Goal: Communication & Community: Answer question/provide support

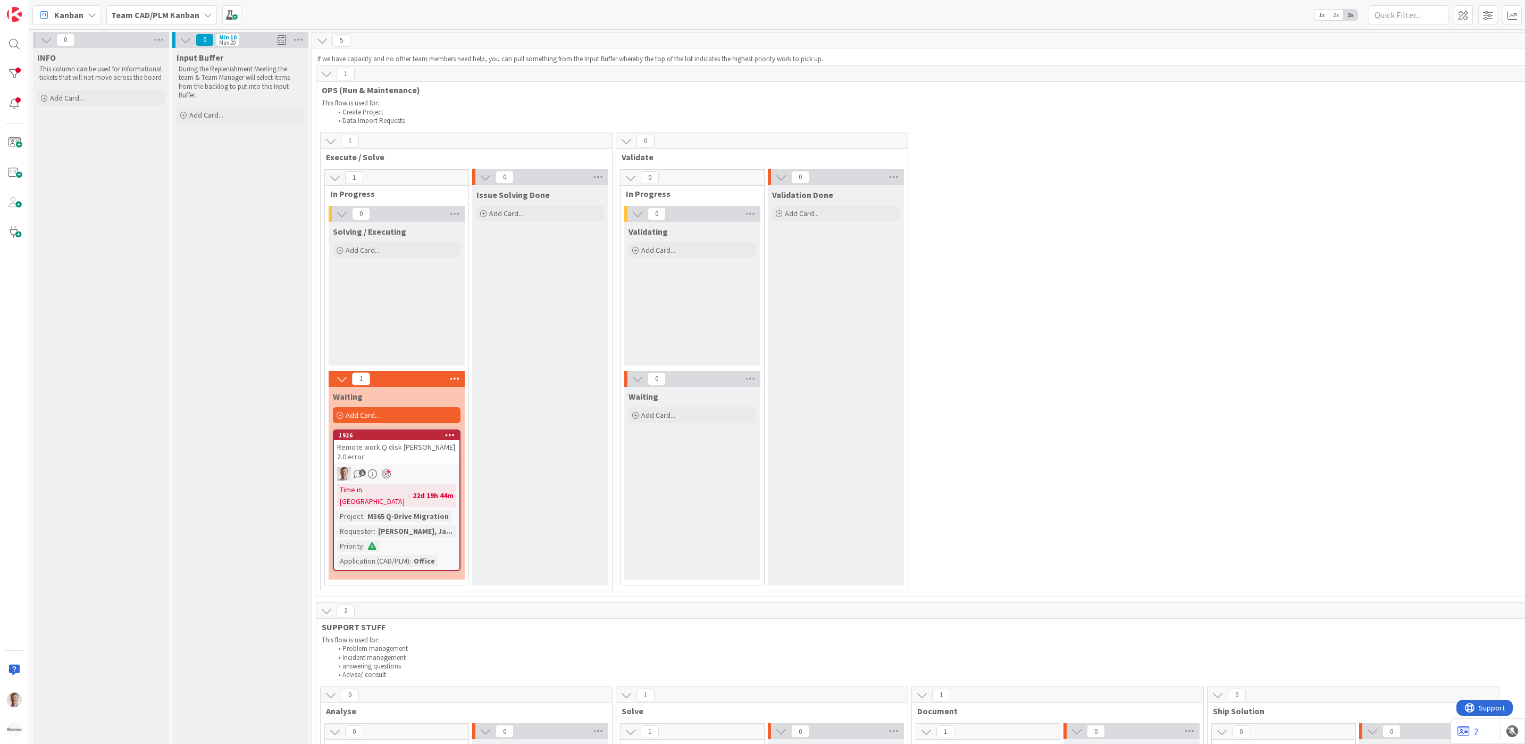
click at [139, 18] on b "Team CAD/PLM Kanban" at bounding box center [155, 15] width 88 height 11
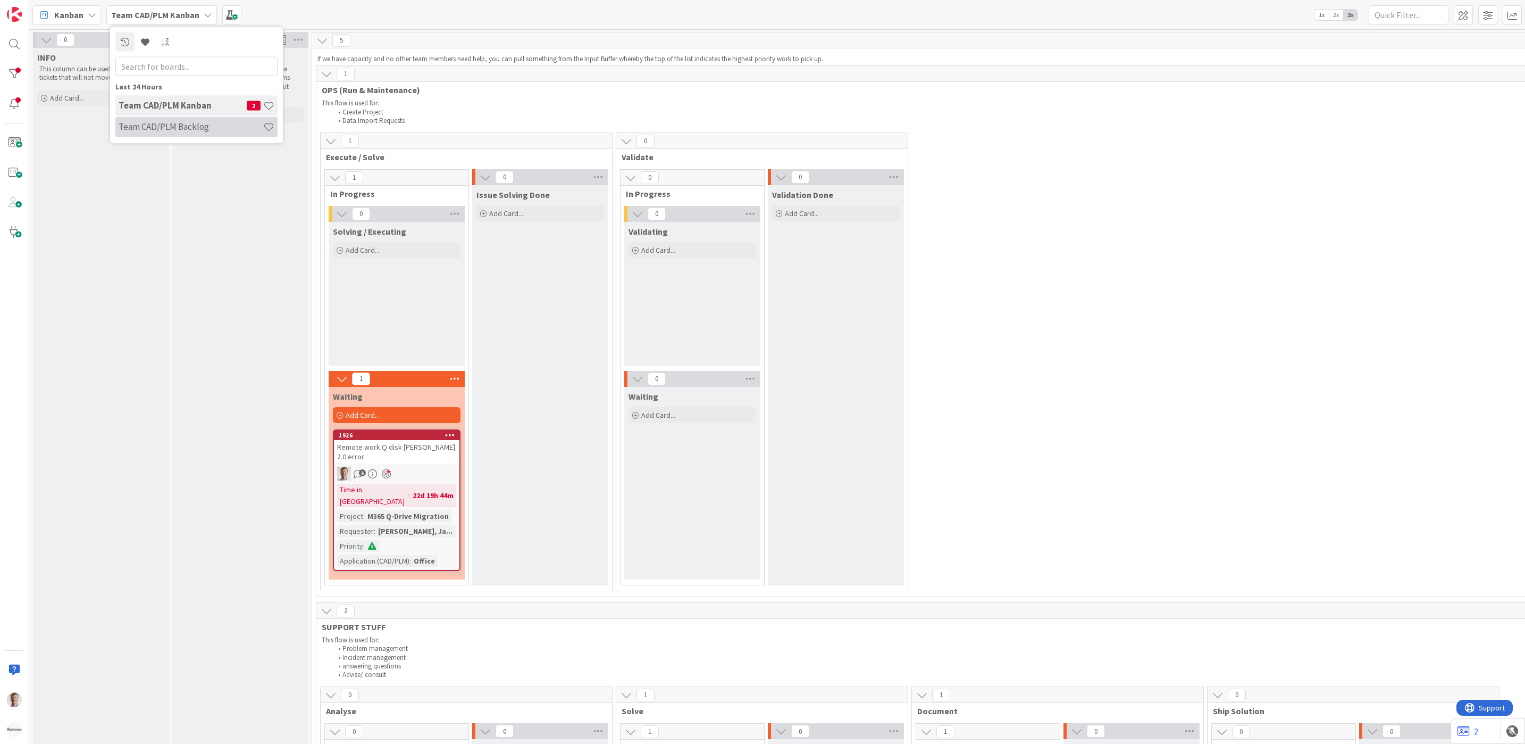
click at [179, 127] on h4 "Team CAD/PLM Backlog" at bounding box center [191, 126] width 145 height 11
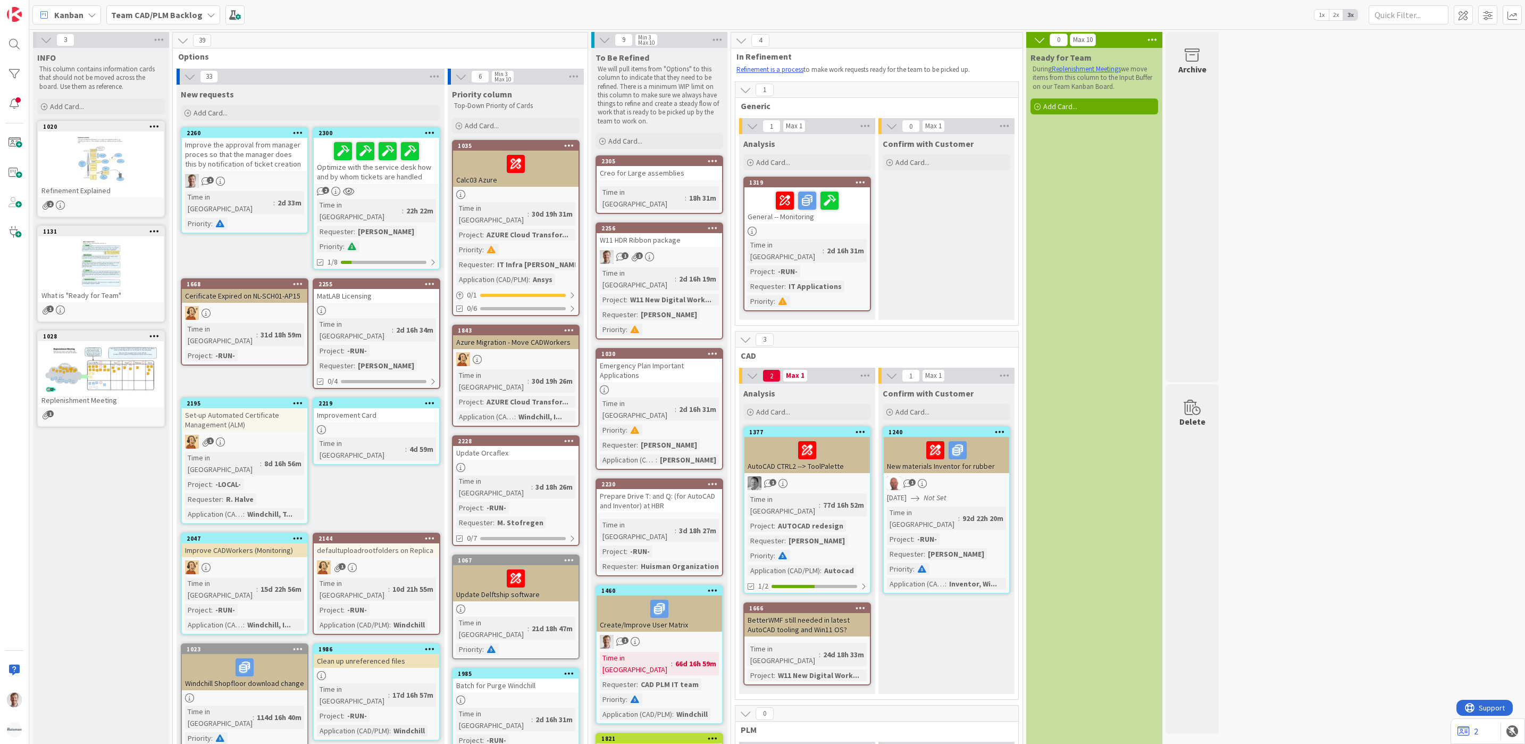
click at [358, 173] on div "Optimize with the service desk how and by whom tickets are handled" at bounding box center [377, 161] width 126 height 46
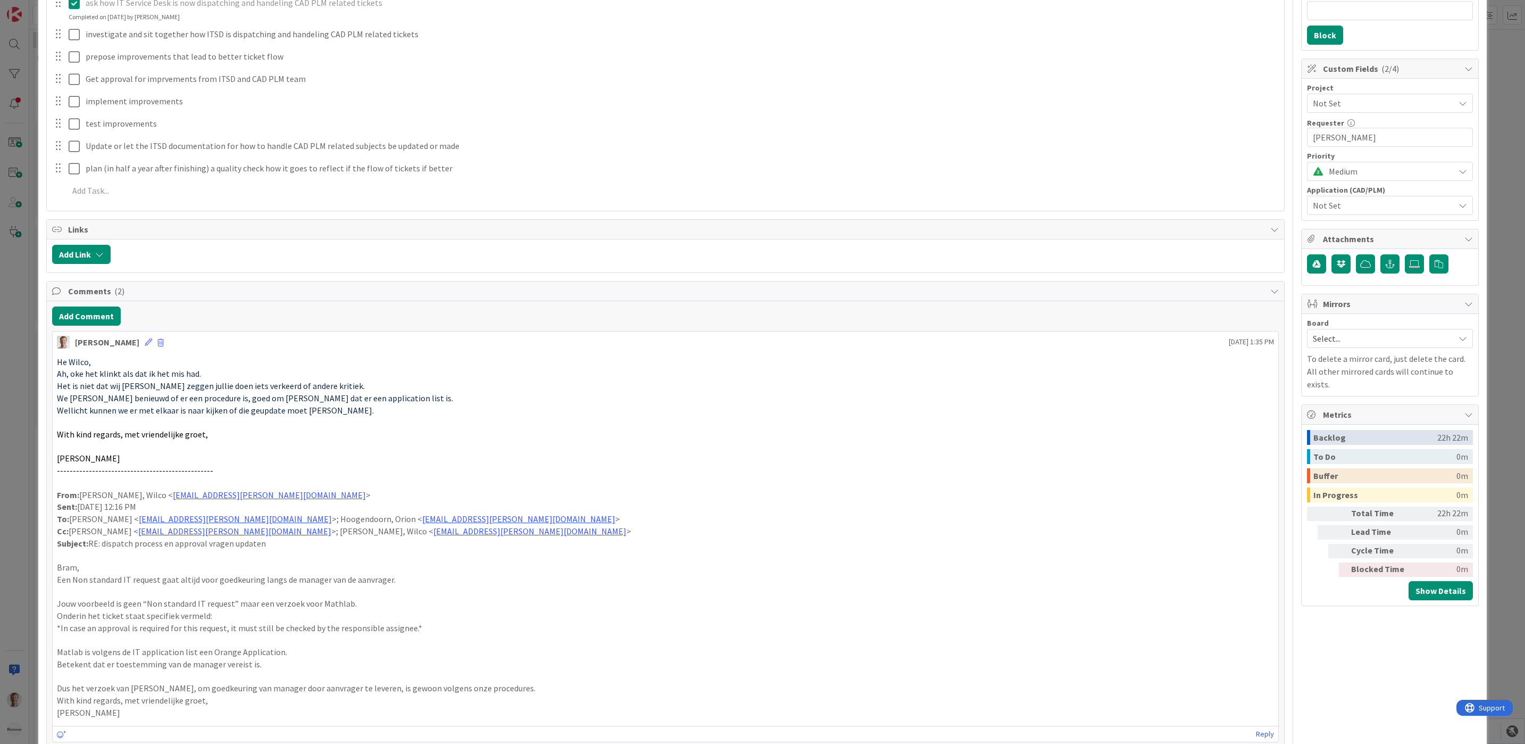
scroll to position [239, 0]
click at [97, 320] on button "Add Comment" at bounding box center [86, 316] width 69 height 19
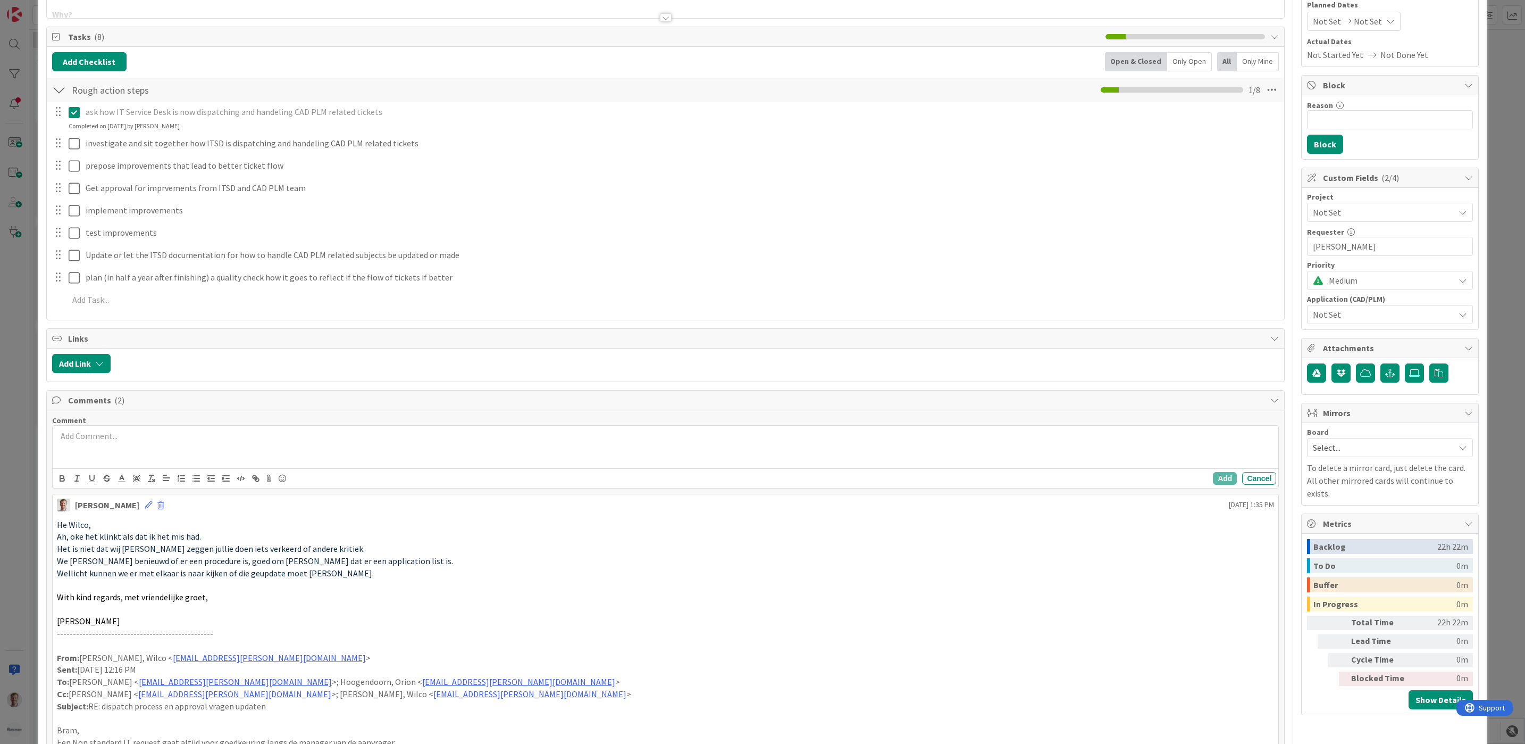
scroll to position [160, 0]
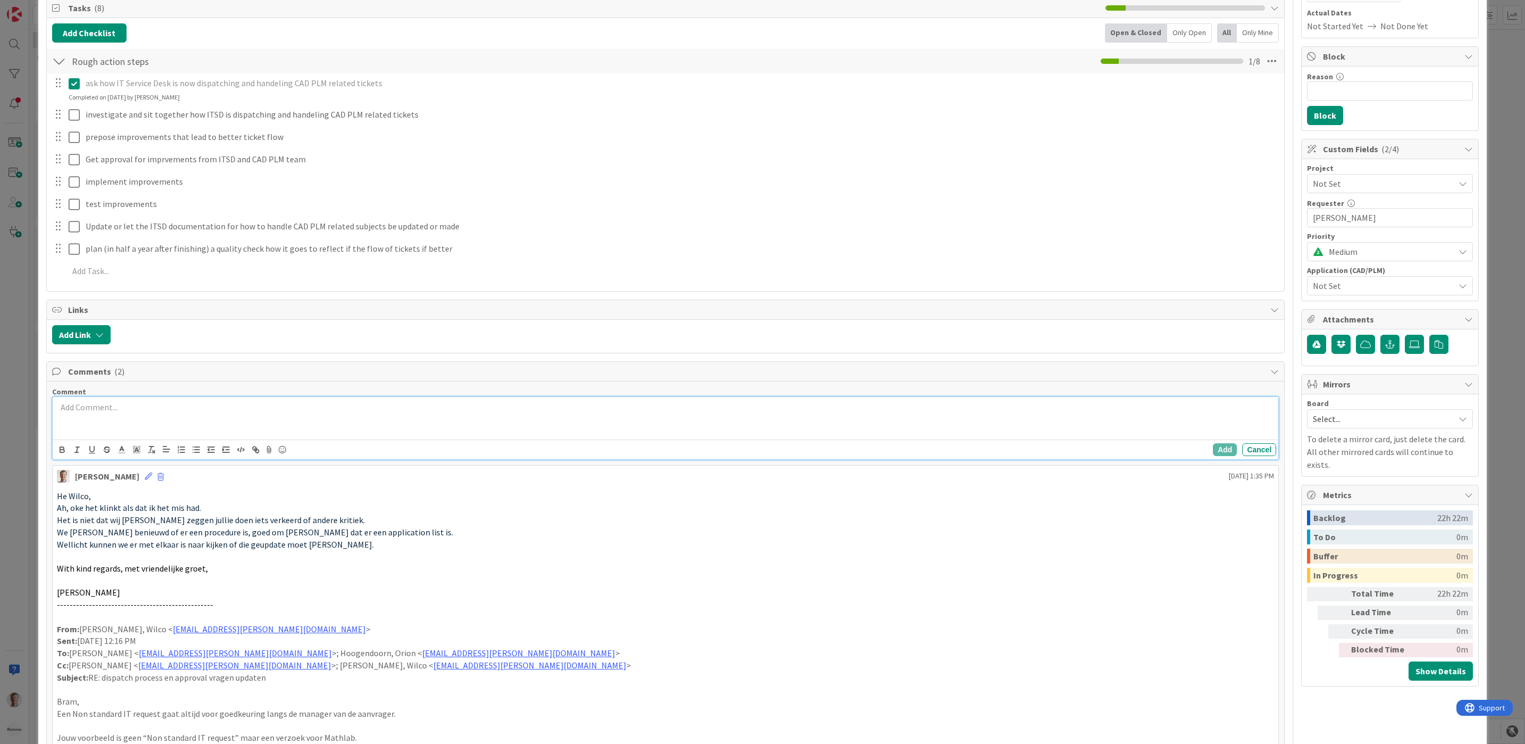
click at [74, 411] on p at bounding box center [666, 407] width 1218 height 12
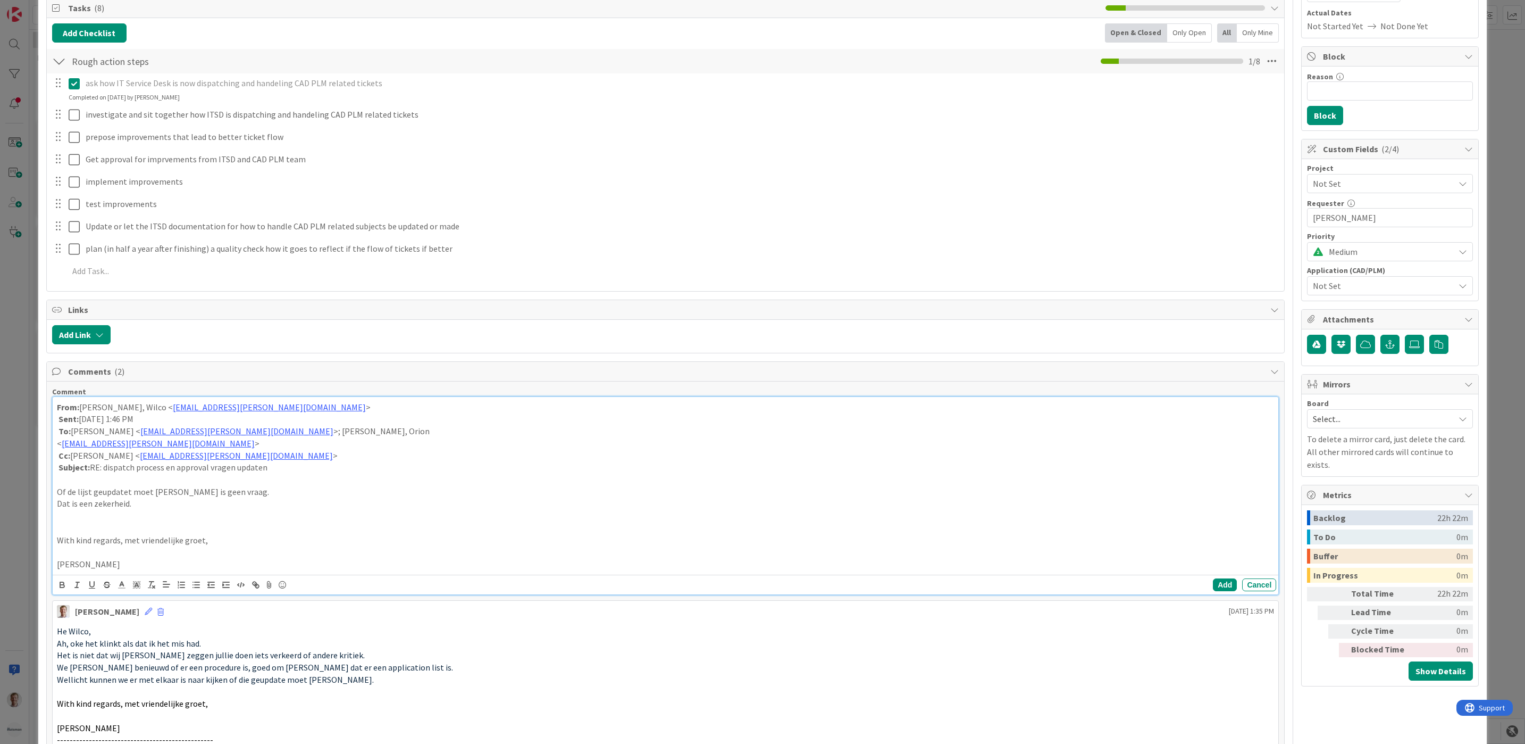
click at [95, 555] on p at bounding box center [666, 552] width 1218 height 12
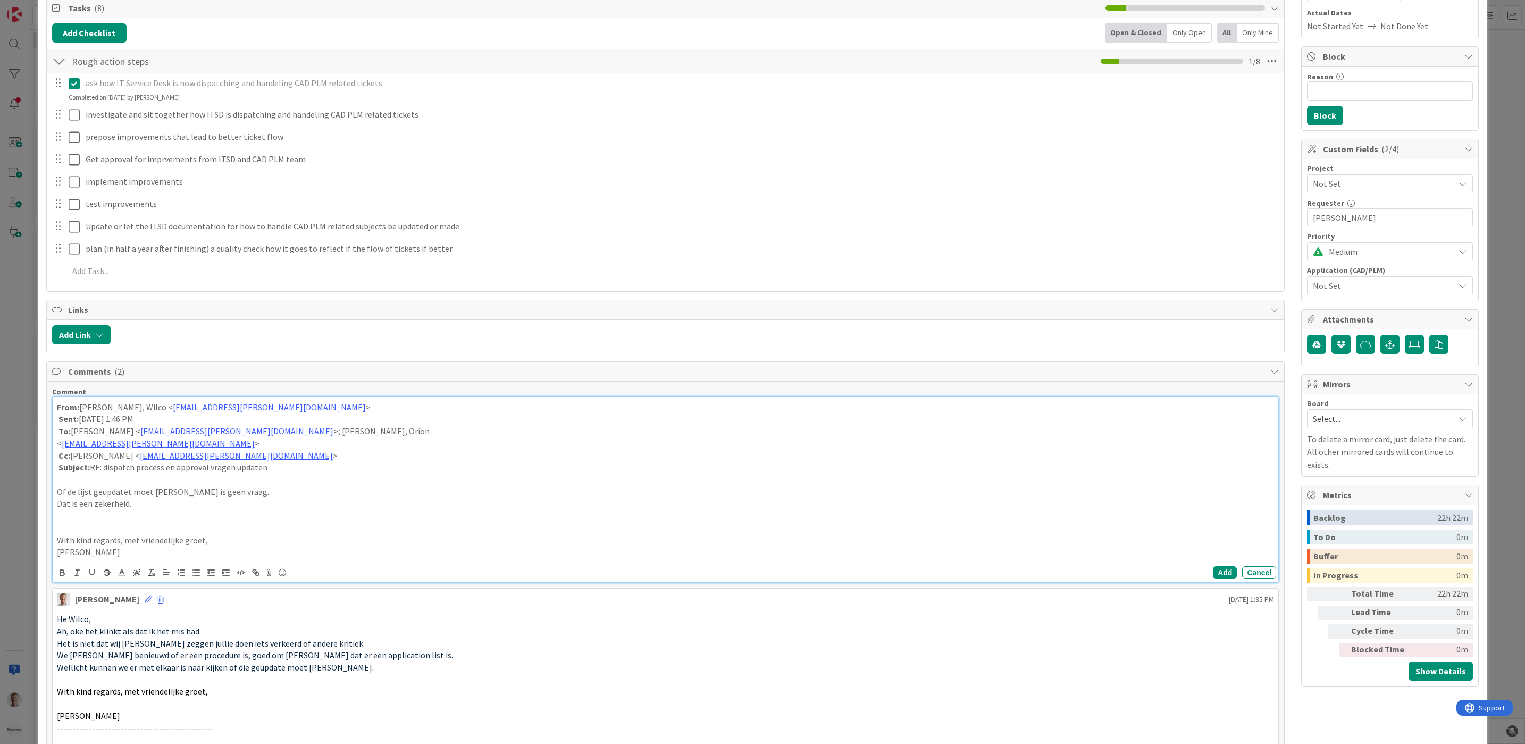
click at [81, 533] on p at bounding box center [666, 528] width 1218 height 12
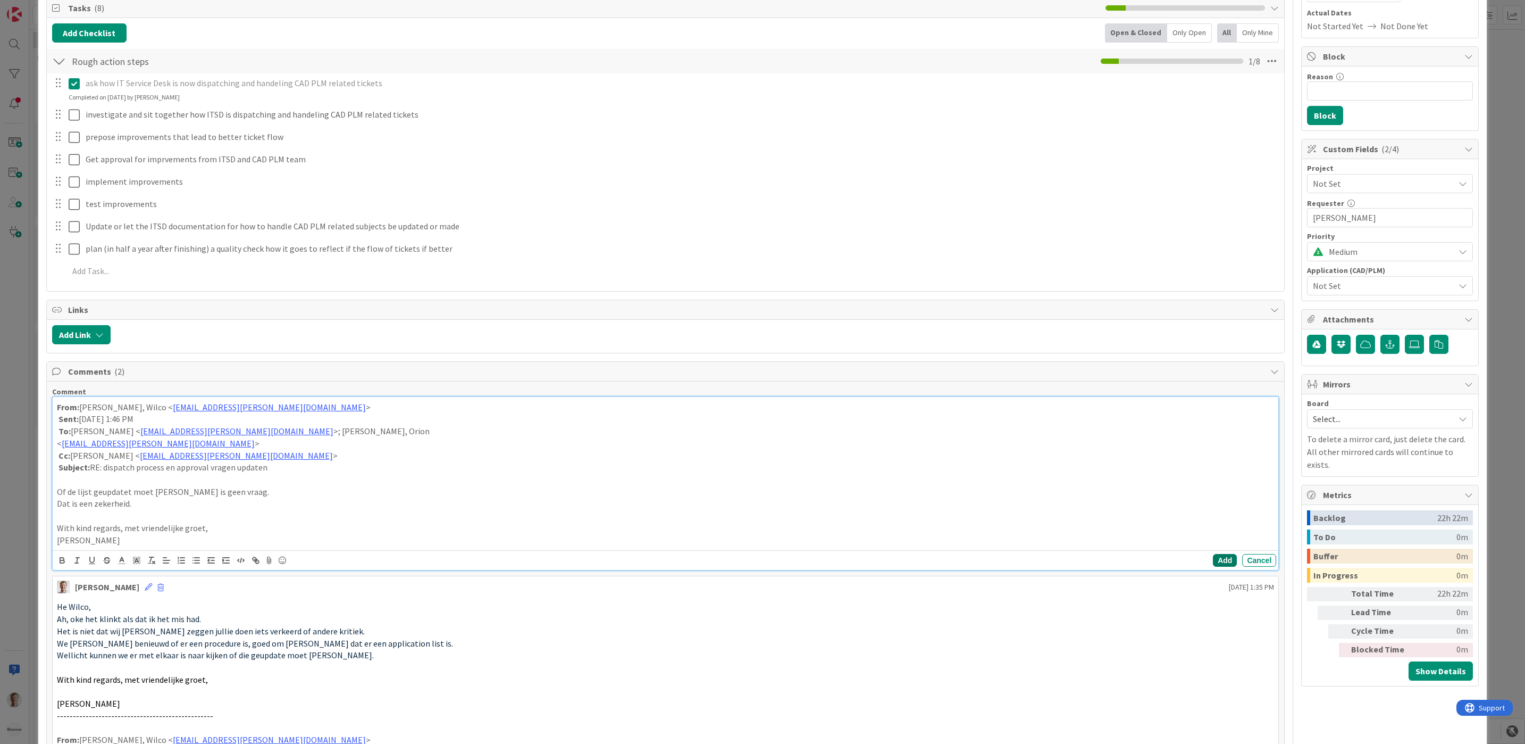
click at [1213, 560] on button "Add" at bounding box center [1225, 560] width 24 height 13
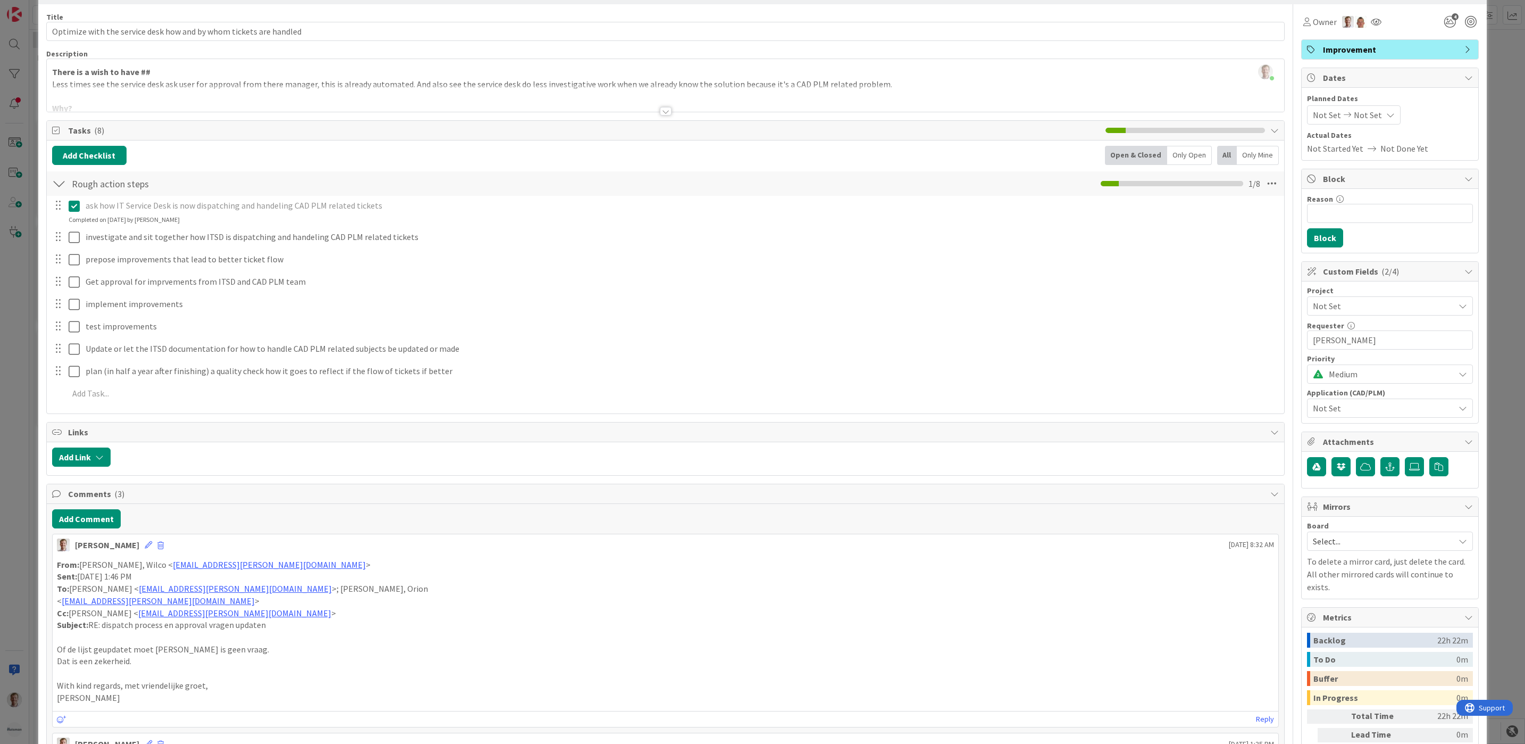
scroll to position [0, 0]
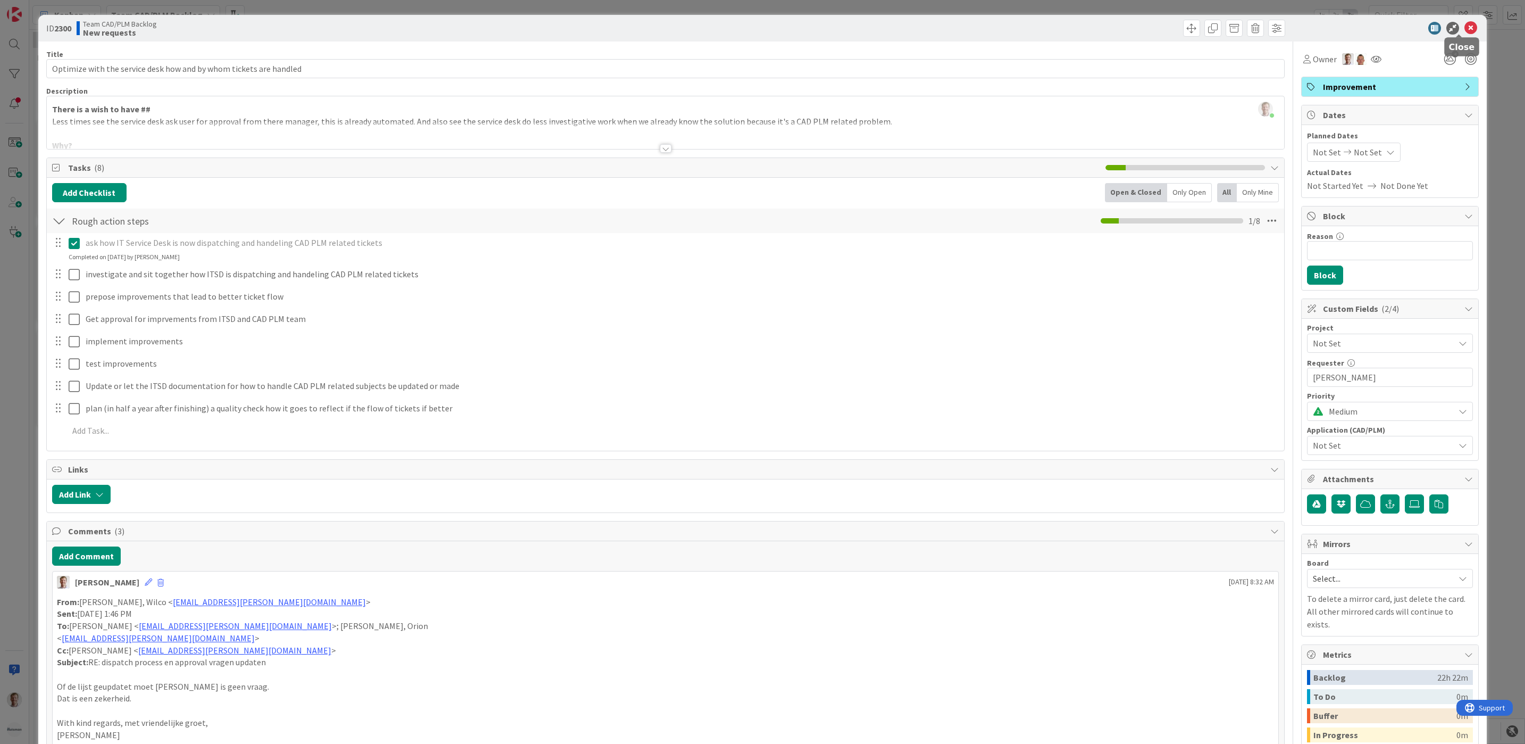
click at [1465, 27] on icon at bounding box center [1471, 28] width 13 height 13
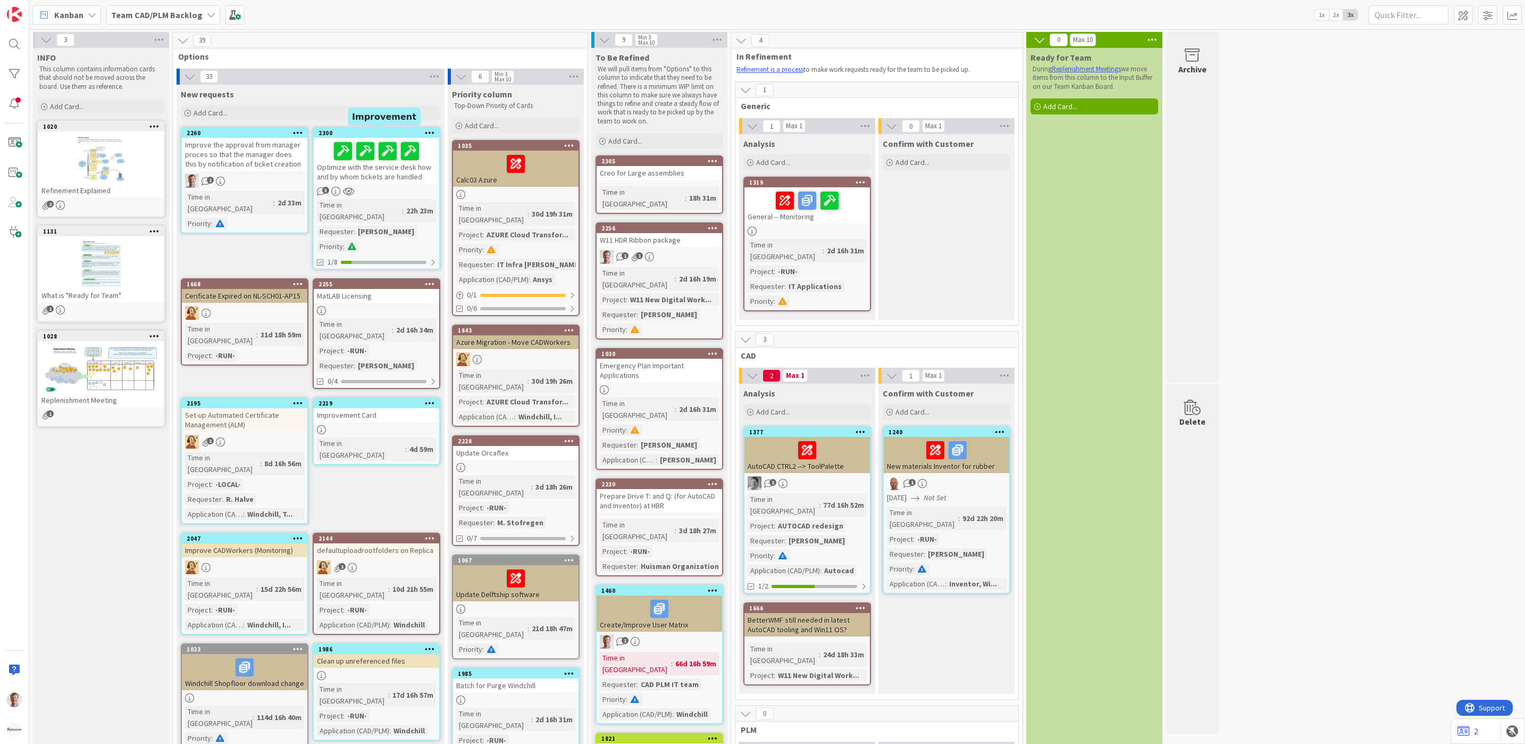
click at [371, 133] on div "2300" at bounding box center [379, 132] width 121 height 7
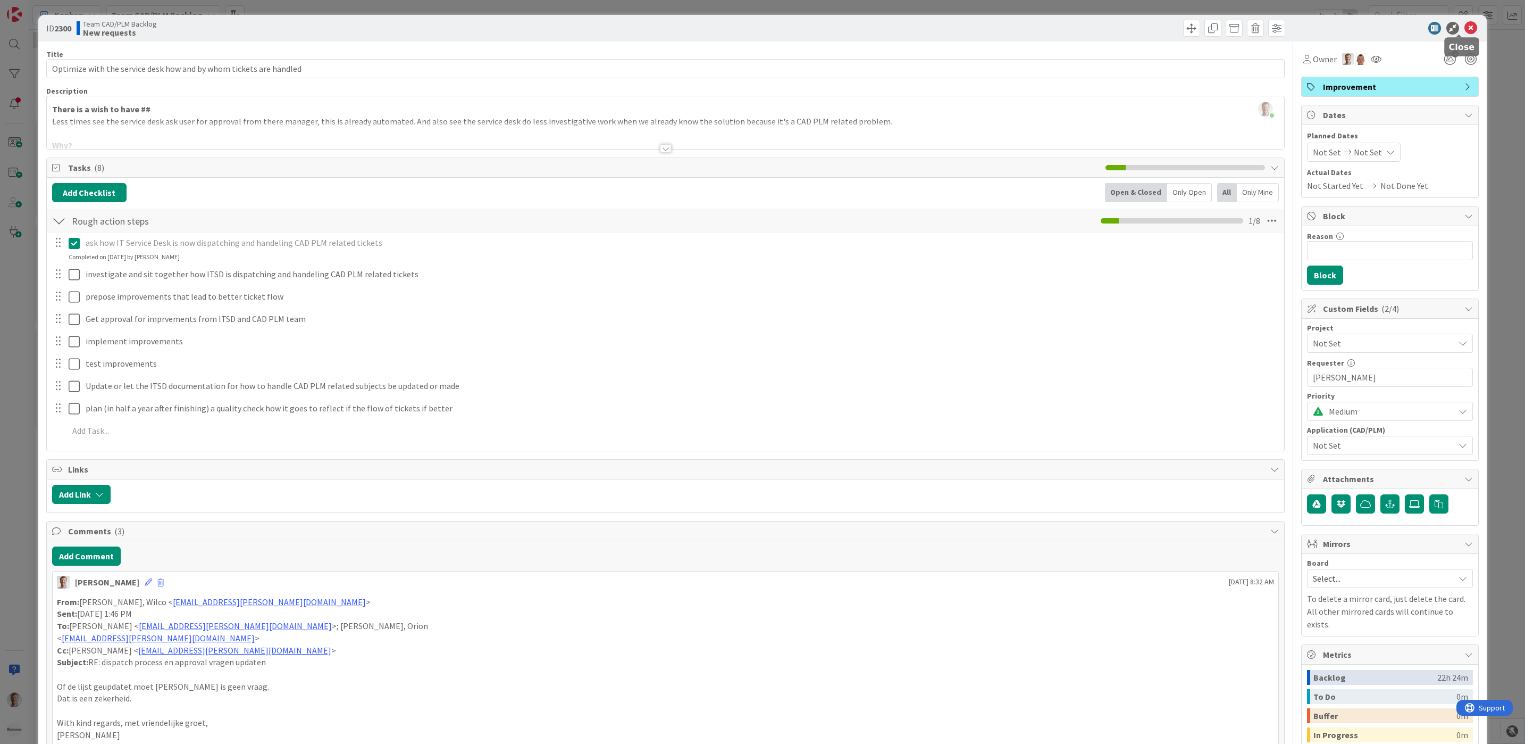
drag, startPoint x: 1464, startPoint y: 23, endPoint x: 1459, endPoint y: 26, distance: 5.8
click at [1465, 23] on icon at bounding box center [1471, 28] width 13 height 13
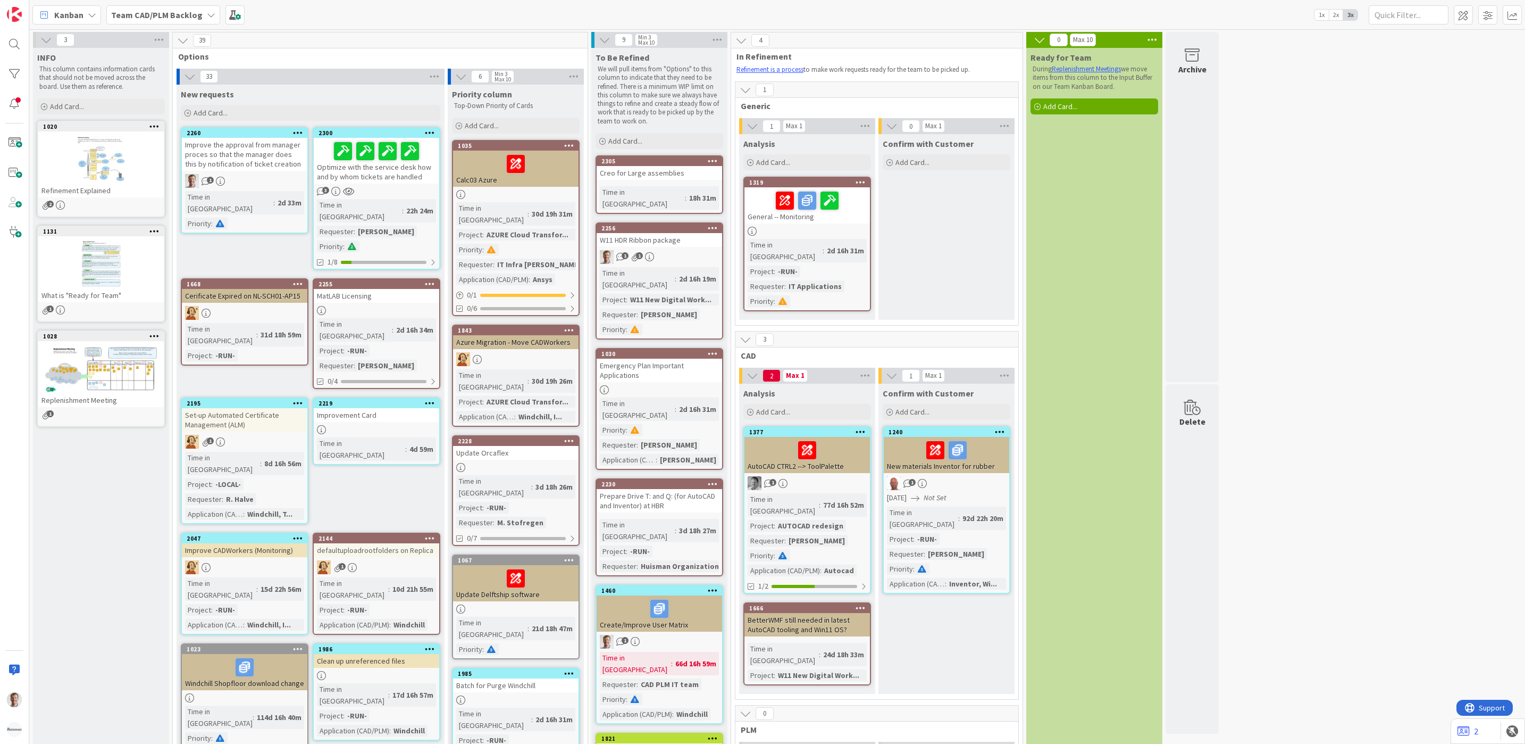
click at [126, 16] on b "Team CAD/PLM Backlog" at bounding box center [156, 15] width 91 height 11
click at [147, 126] on h4 "Team CAD/PLM Kanban" at bounding box center [183, 126] width 128 height 11
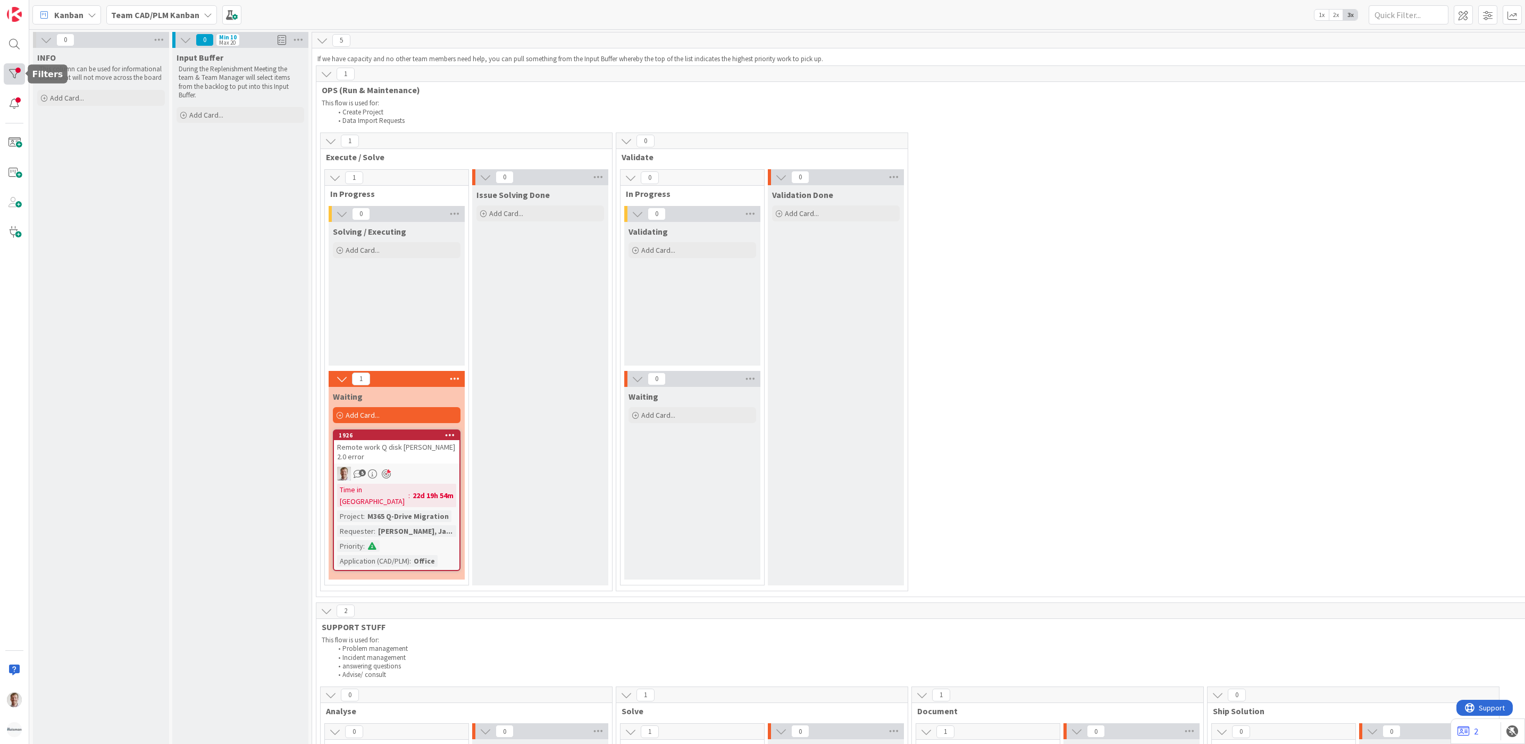
click at [10, 75] on div at bounding box center [14, 73] width 21 height 21
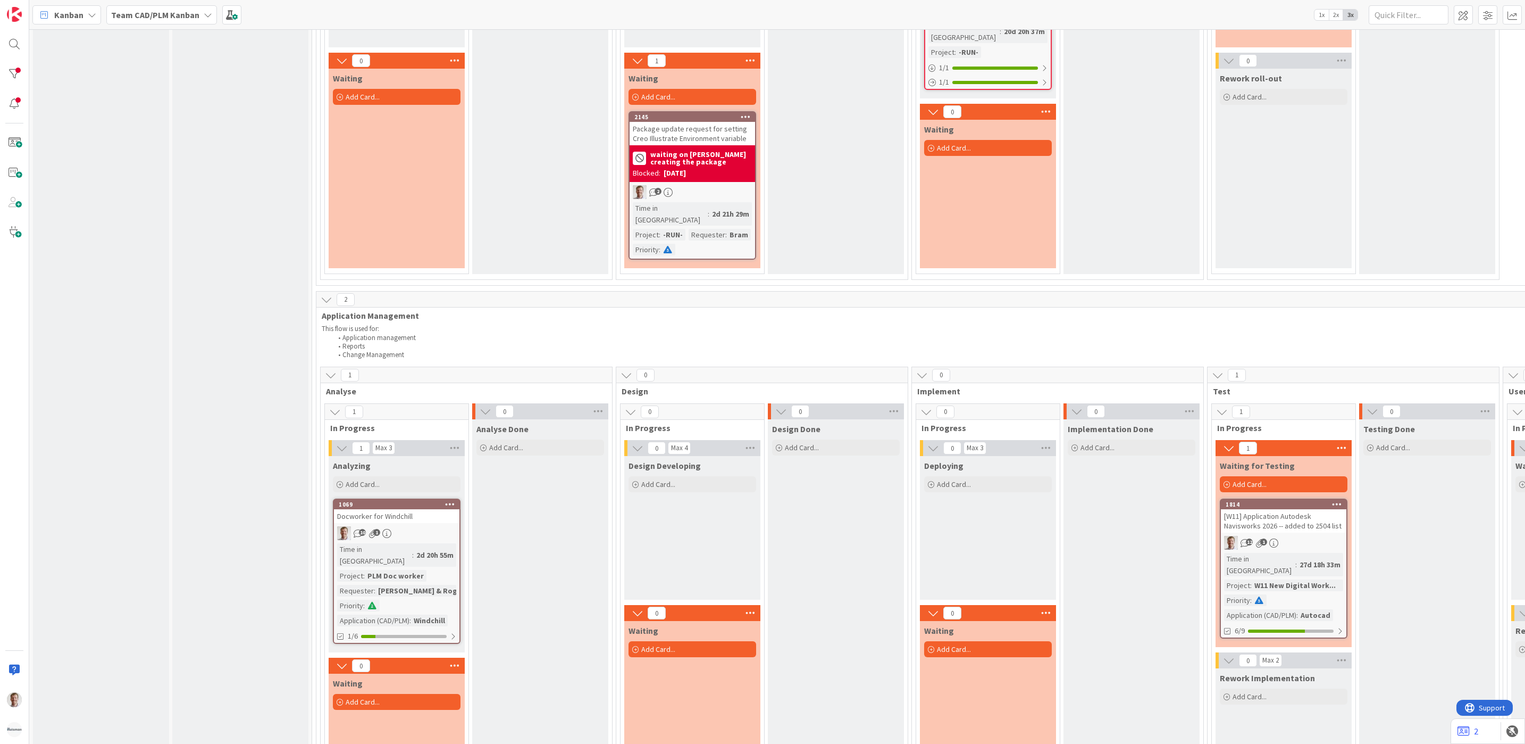
scroll to position [957, 0]
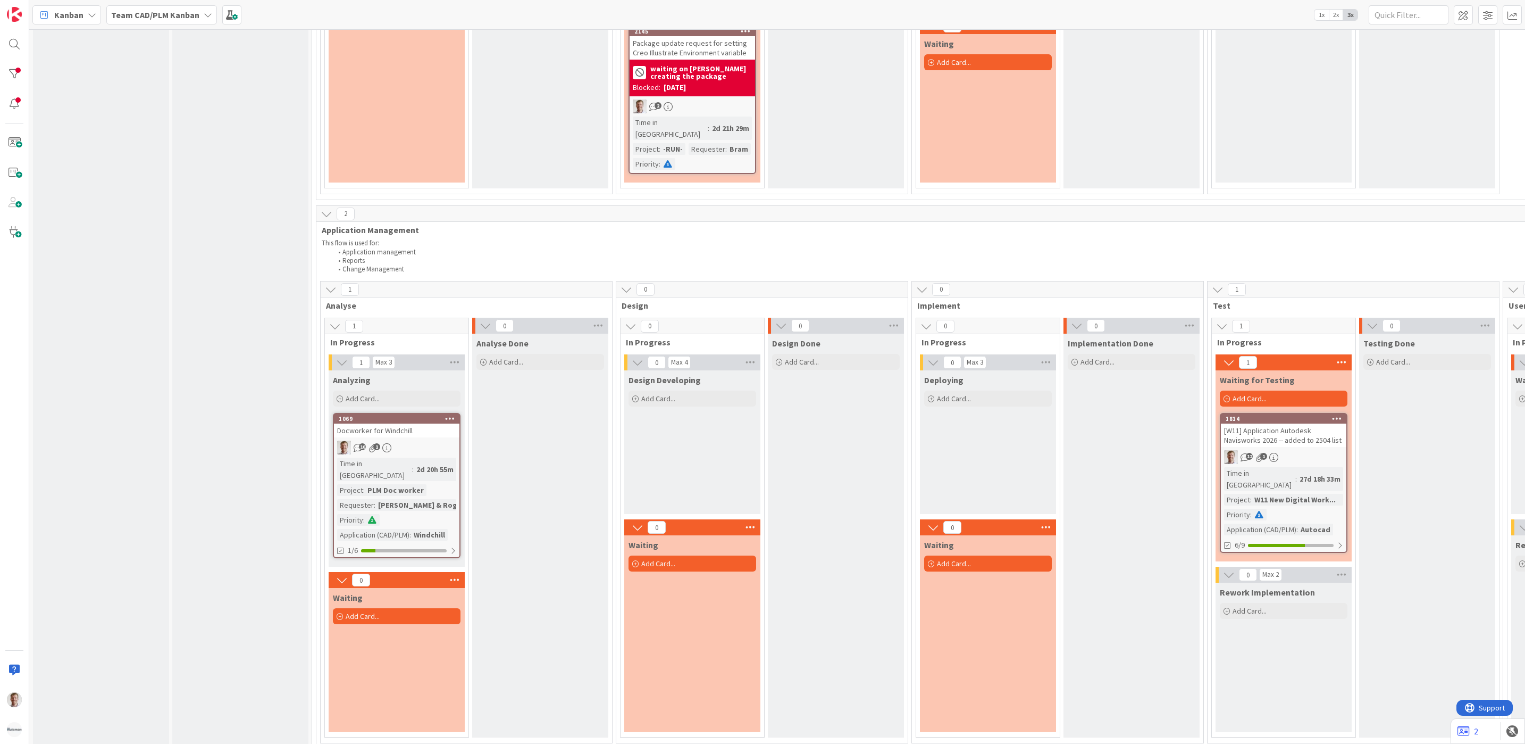
click at [1288, 423] on div "[W11] Application Autodesk Navisworks 2026 -- added to 2504 list" at bounding box center [1284, 434] width 126 height 23
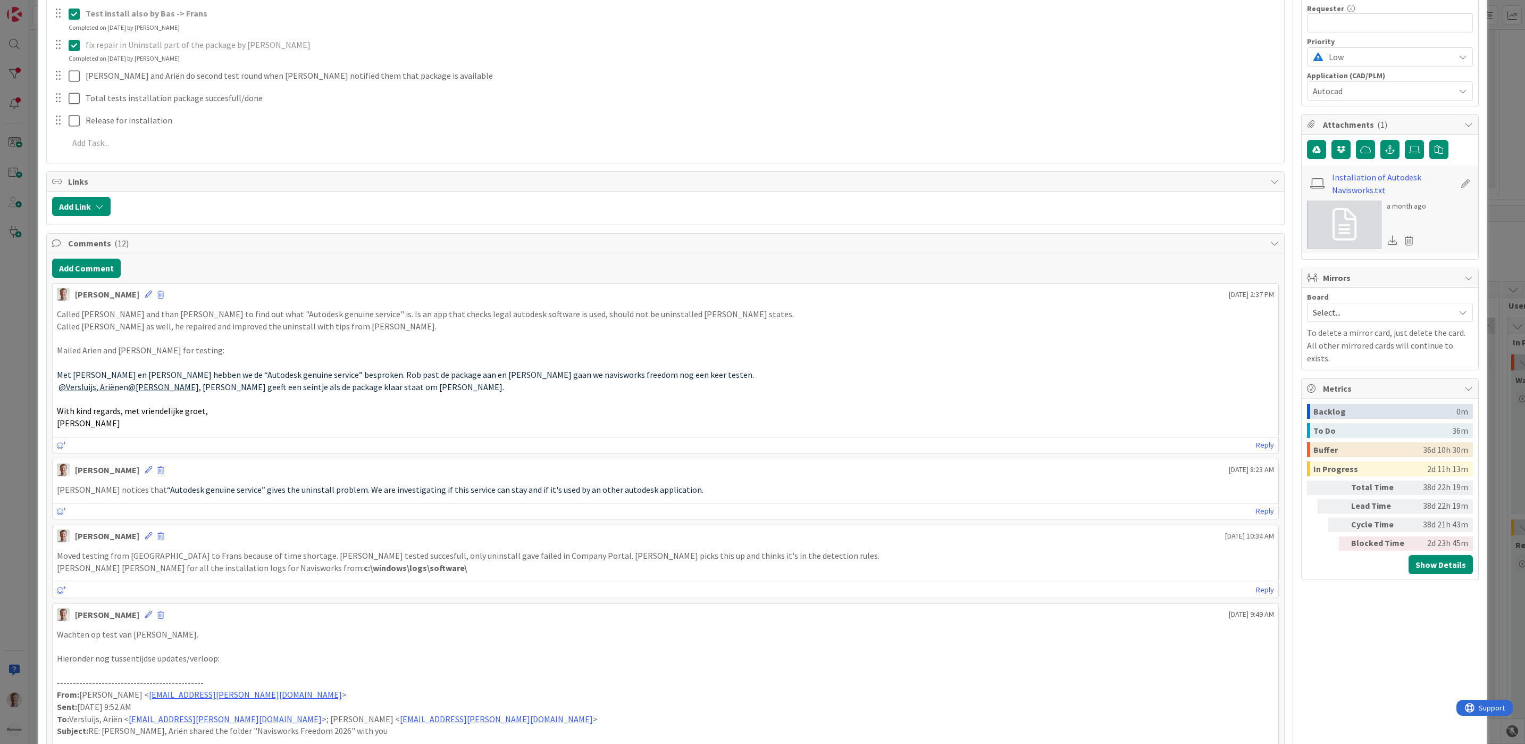
scroll to position [319, 0]
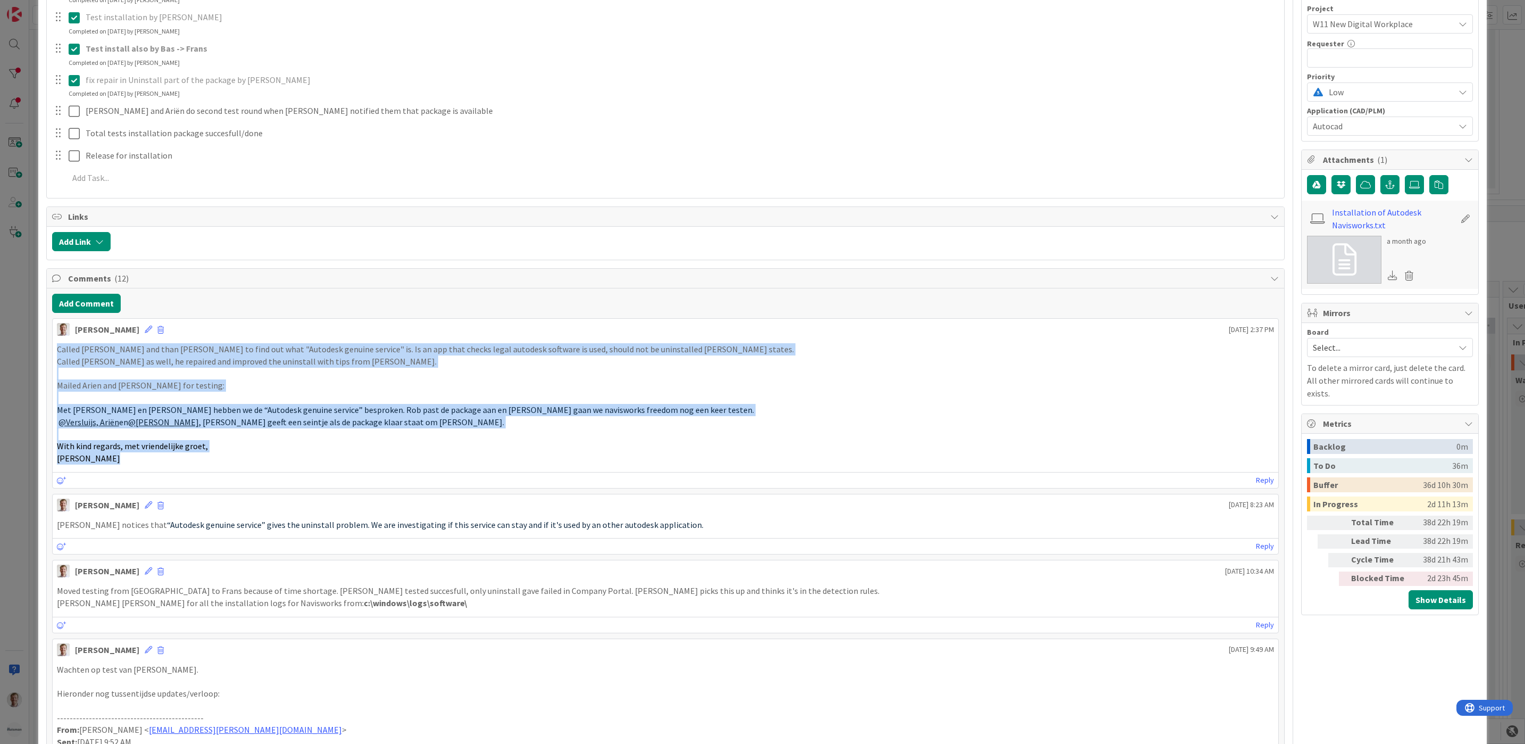
drag, startPoint x: 135, startPoint y: 467, endPoint x: 19, endPoint y: 354, distance: 161.7
click at [19, 354] on div "ID 1814 Team CAD/PLM Kanban Waiting for Testing Title 64 / 128 [W11] Applicatio…" at bounding box center [762, 372] width 1525 height 744
copy div "Called [PERSON_NAME] and than [PERSON_NAME] to find out what "Autodesk genuine …"
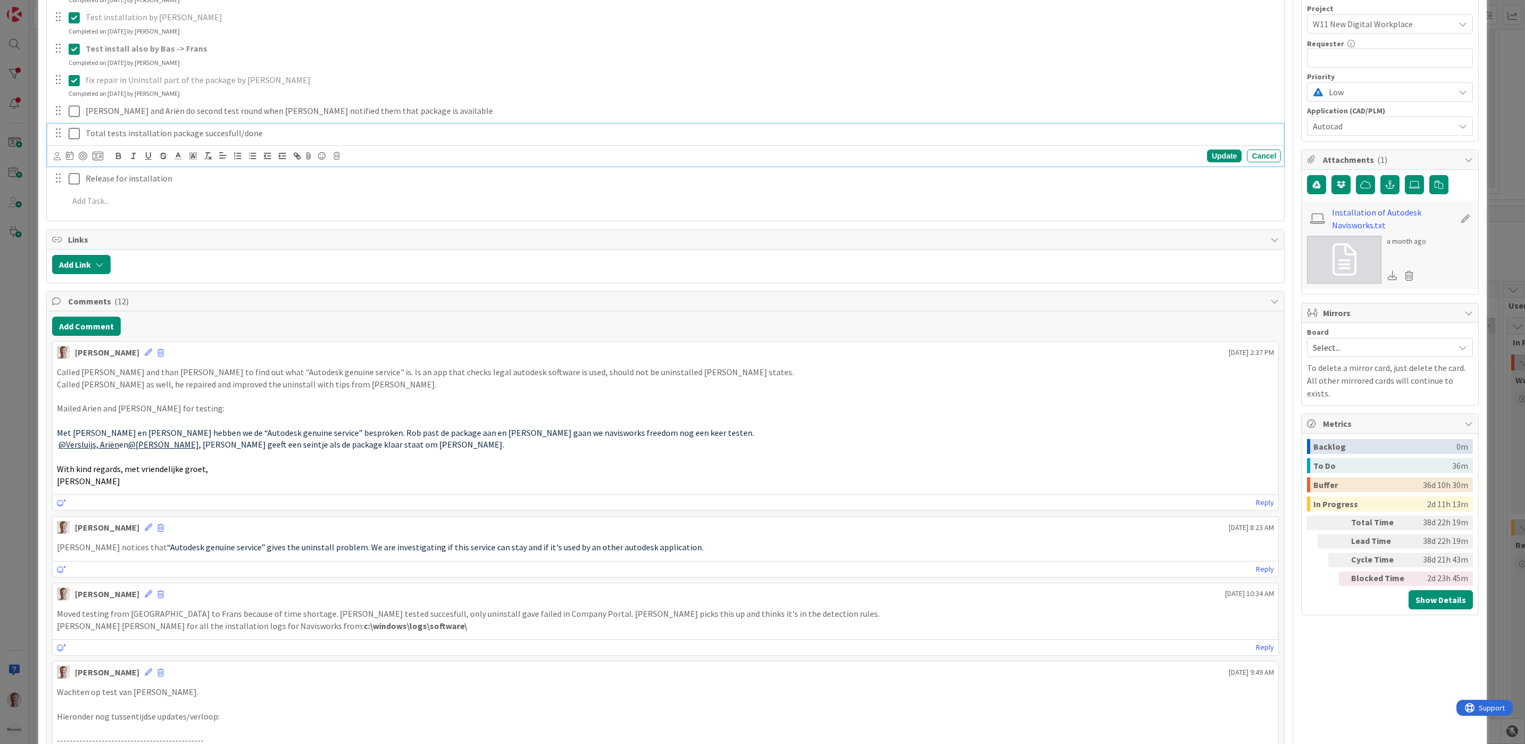
click at [612, 136] on p "Total tests installation package succesfull/done" at bounding box center [681, 133] width 1191 height 12
